Goal: Information Seeking & Learning: Find specific fact

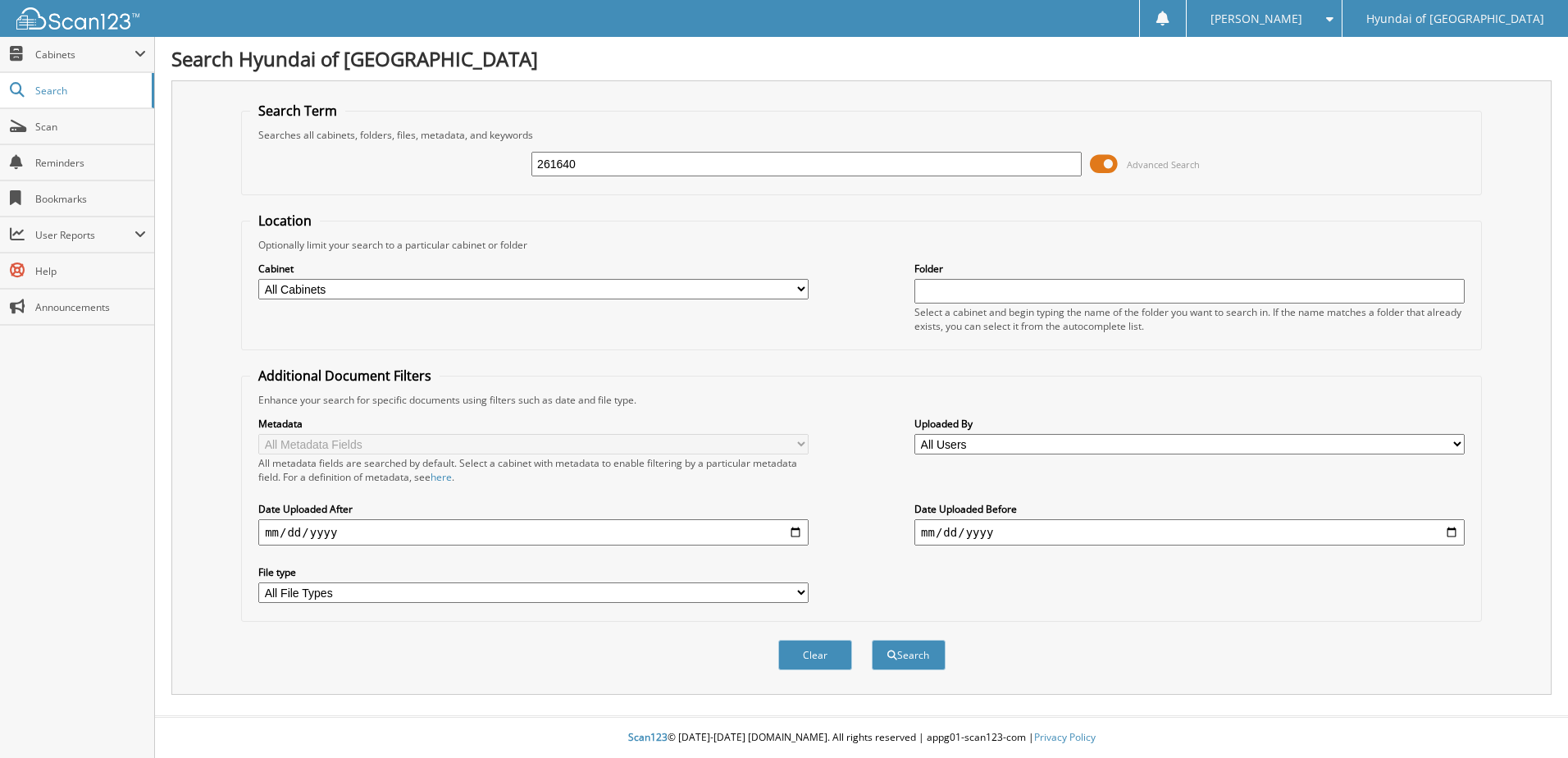
type input "261640"
click at [1110, 164] on span at bounding box center [1104, 164] width 28 height 25
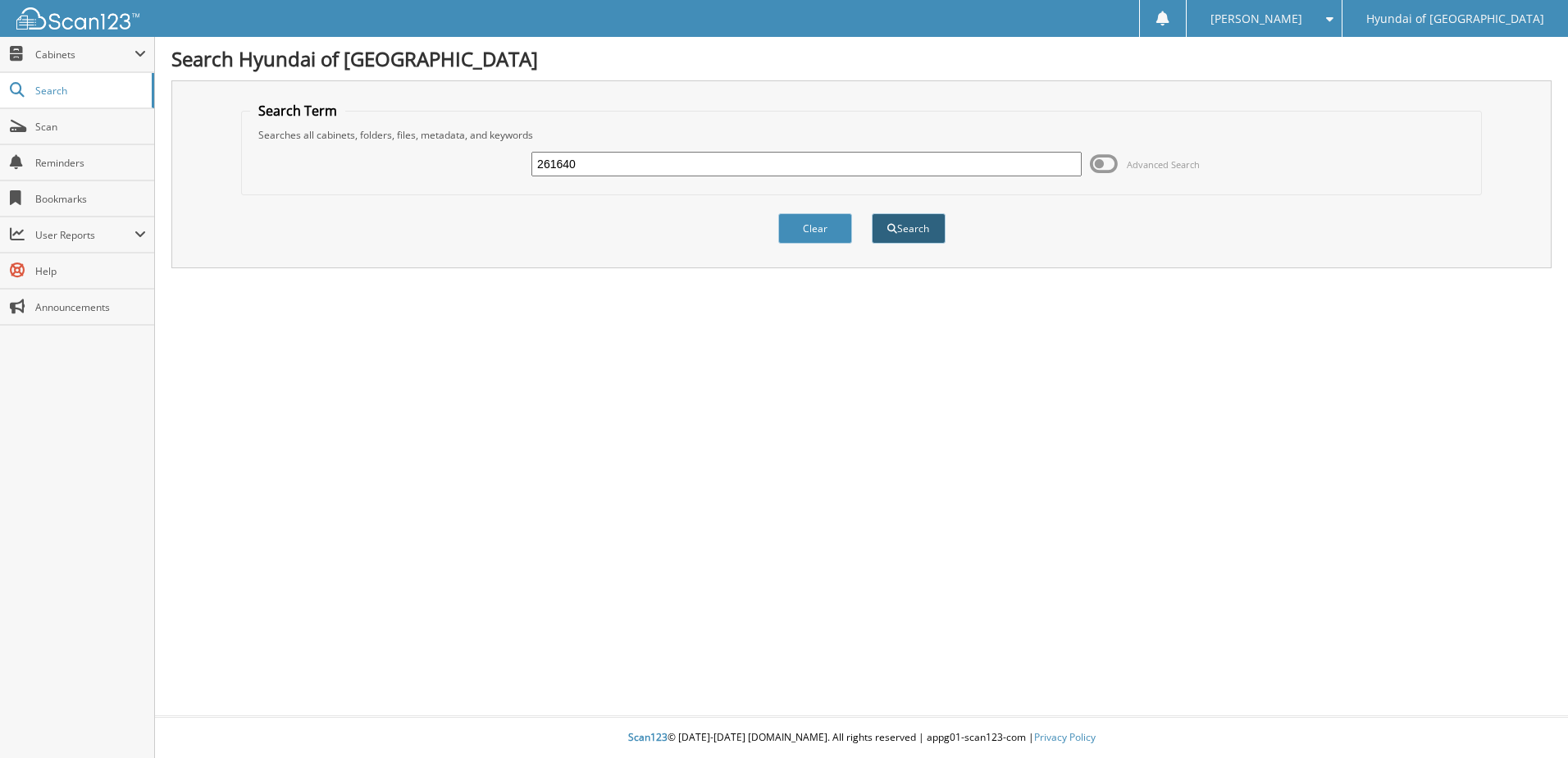
click at [906, 231] on button "Search" at bounding box center [909, 229] width 74 height 30
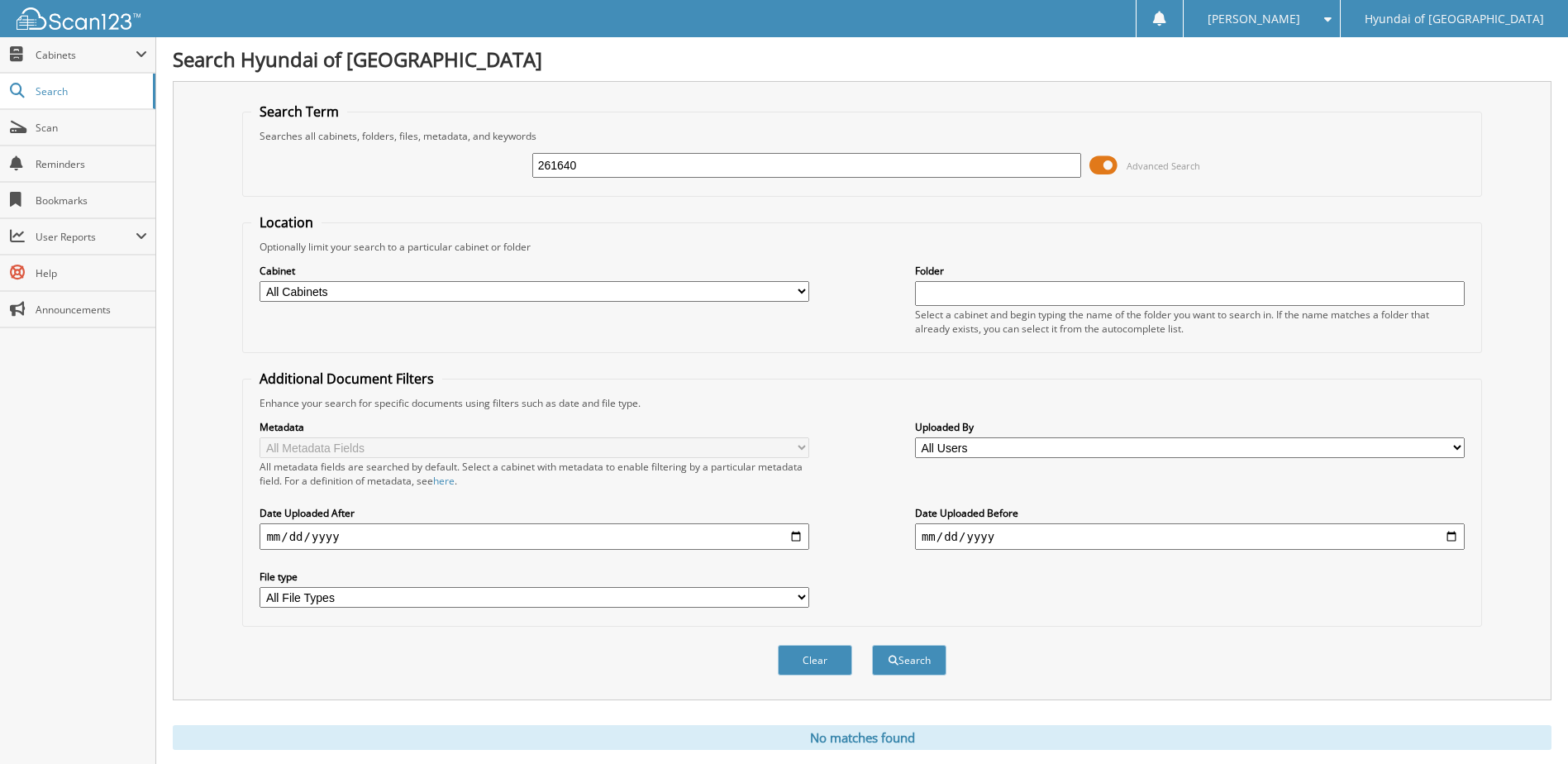
click at [1111, 167] on span at bounding box center [1104, 166] width 29 height 25
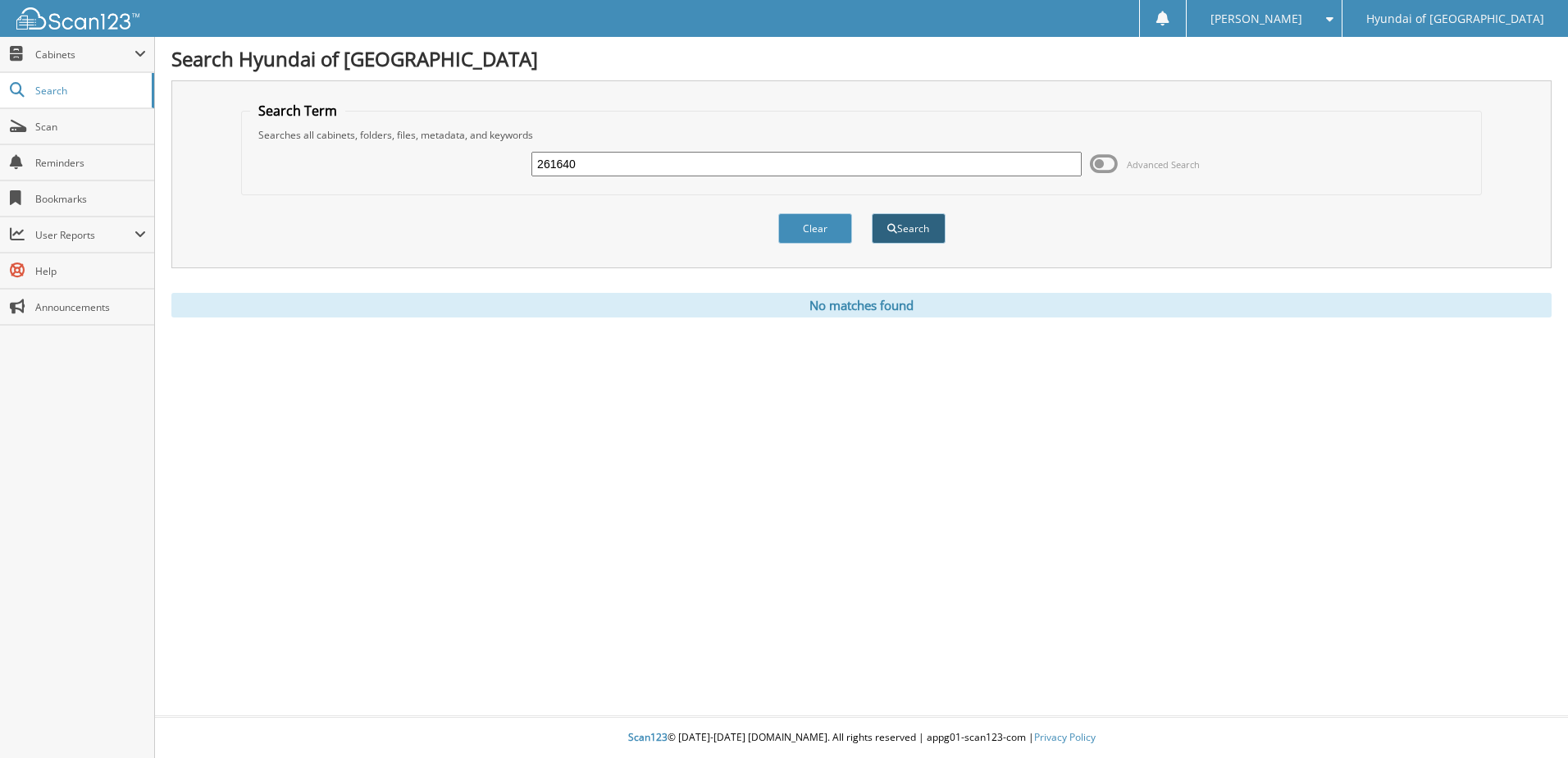
click at [889, 220] on button "Search" at bounding box center [909, 229] width 74 height 30
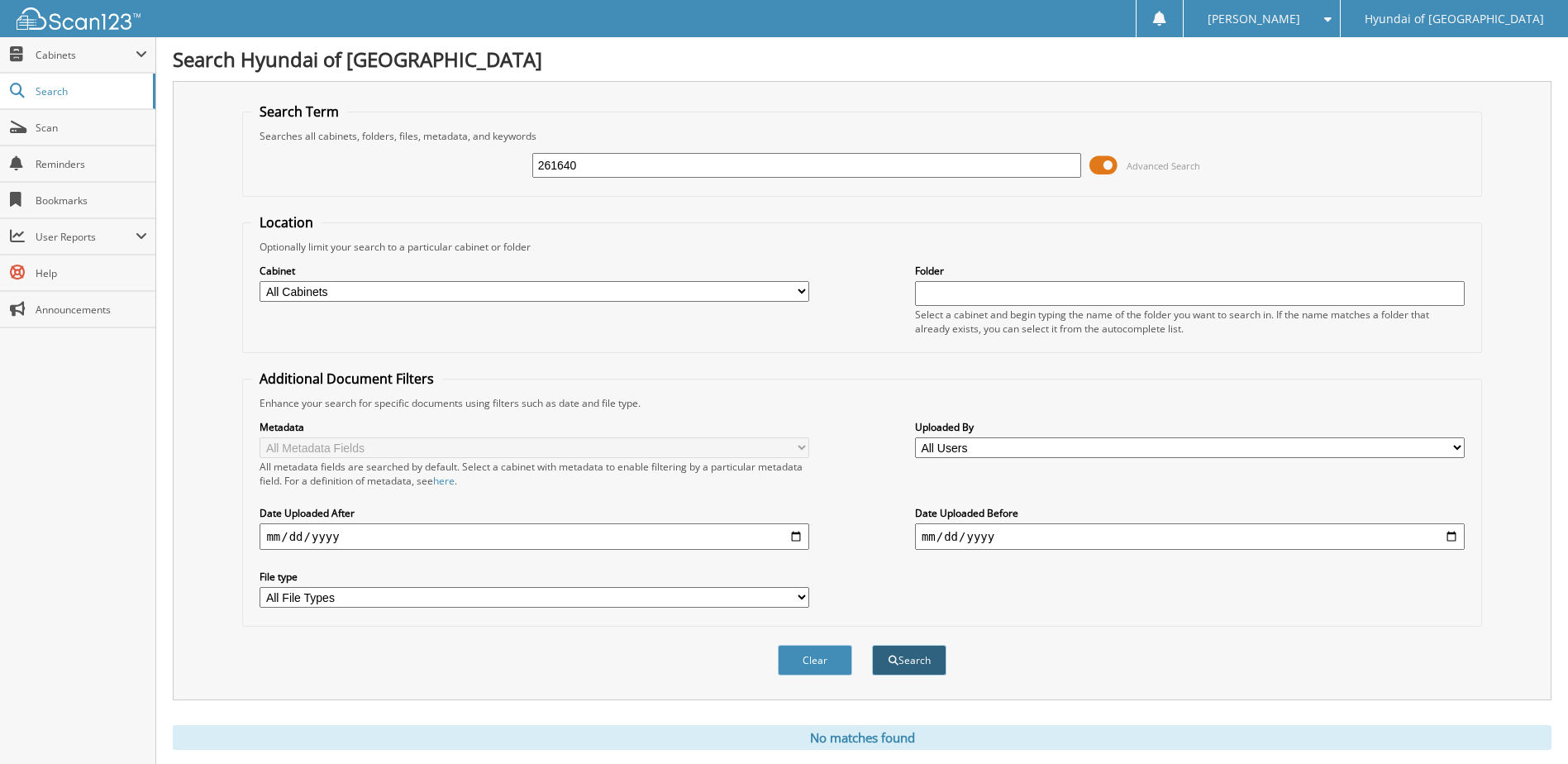
click at [911, 657] on button "Search" at bounding box center [910, 660] width 74 height 30
click at [1105, 167] on span at bounding box center [1104, 166] width 29 height 25
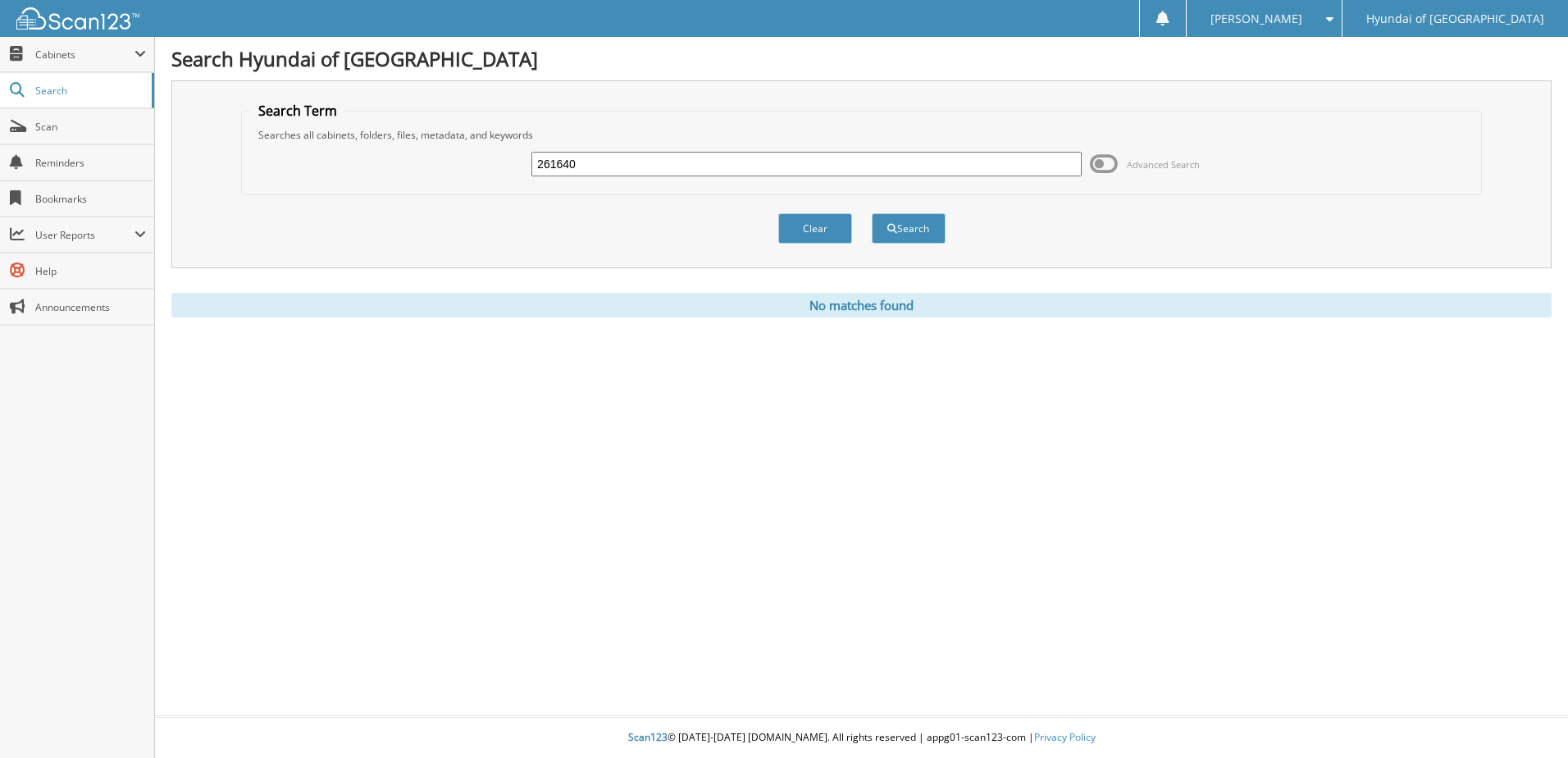
click at [702, 165] on input "261640" at bounding box center [806, 164] width 550 height 25
click at [915, 225] on button "Search" at bounding box center [909, 229] width 74 height 30
